Goal: Task Accomplishment & Management: Manage account settings

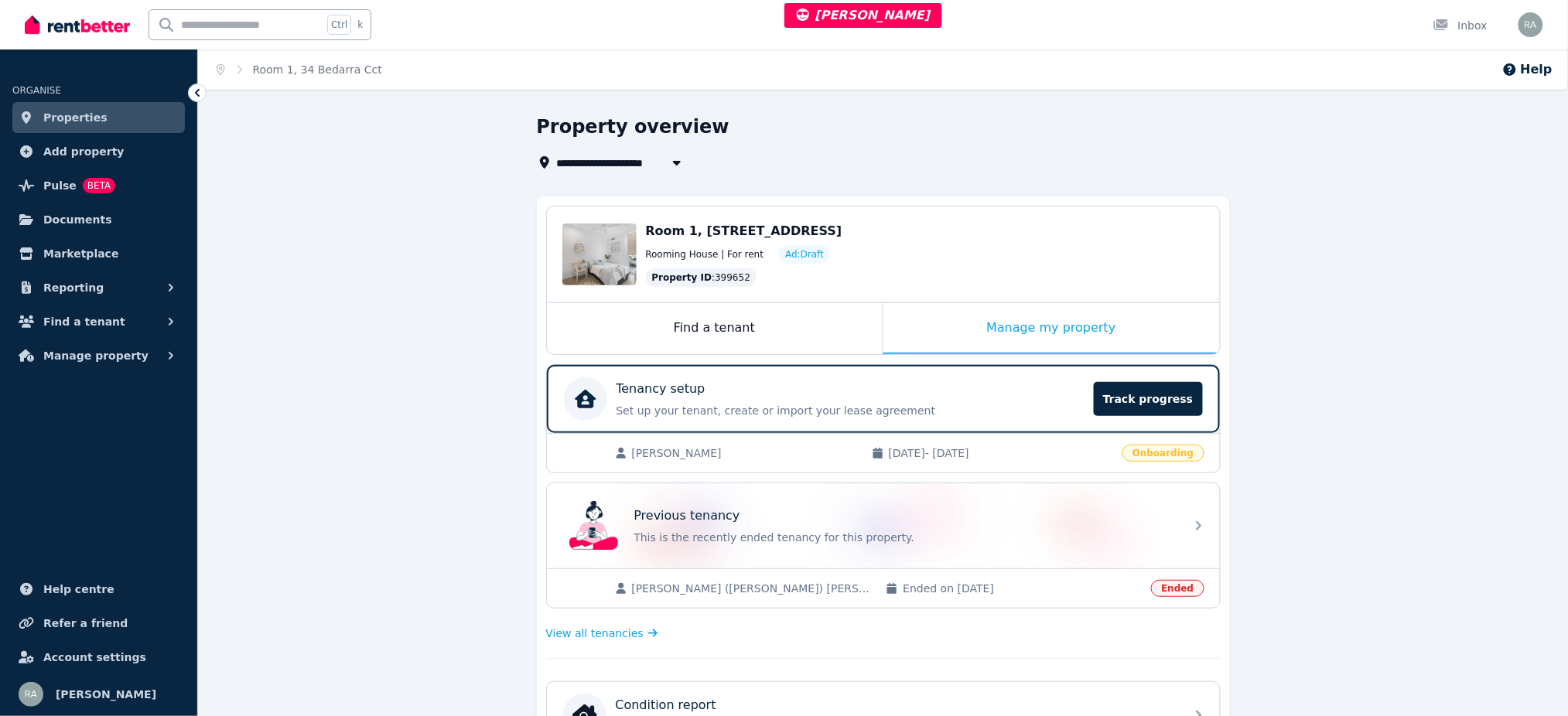
click at [827, 463] on div "[PERSON_NAME] [DATE] - [DATE] Onboarding" at bounding box center [883, 453] width 673 height 39
click at [823, 450] on span "[PERSON_NAME]" at bounding box center [743, 453] width 224 height 16
click at [586, 630] on span "View all tenancies" at bounding box center [594, 633] width 98 height 16
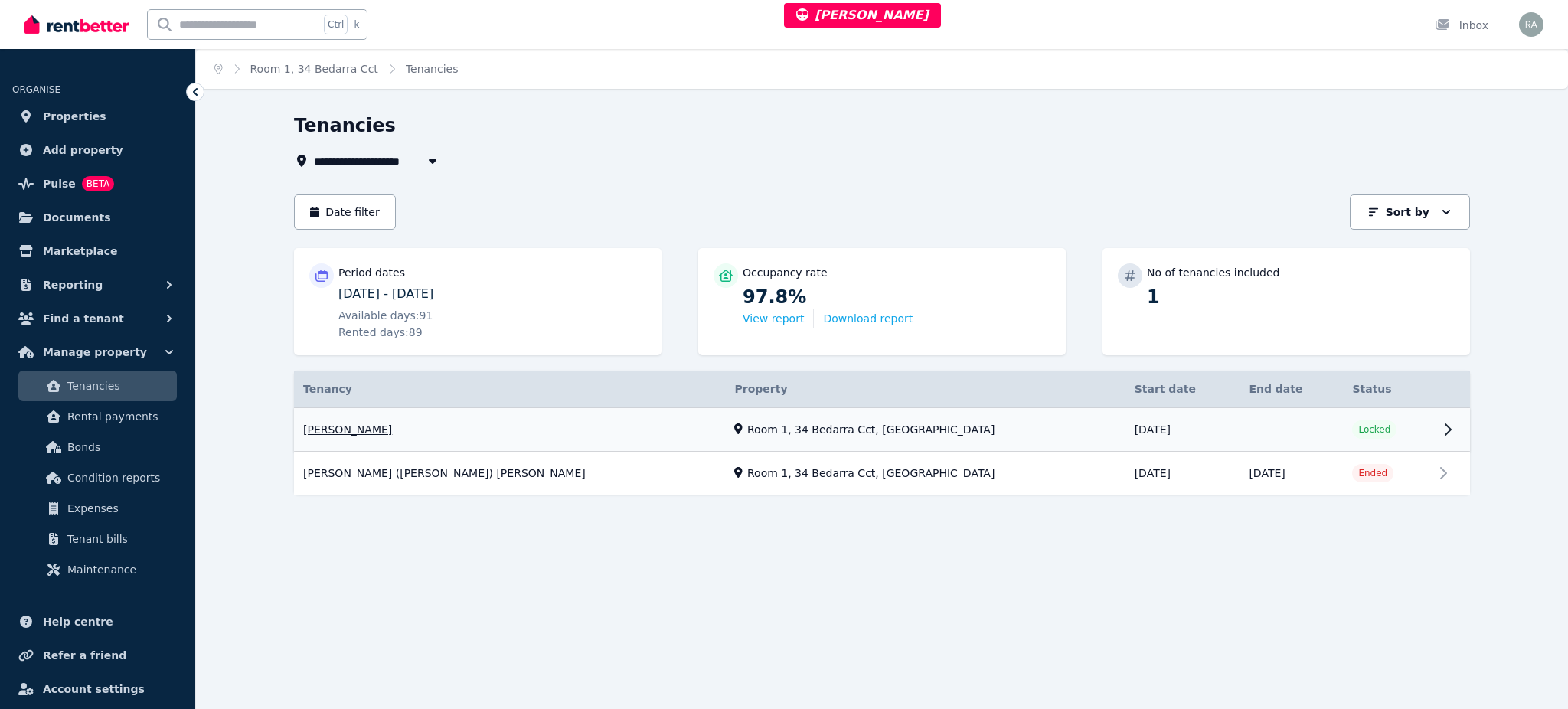
click at [1365, 430] on link "View property details" at bounding box center [1388, 430] width 90 height 43
